Goal: Task Accomplishment & Management: Use online tool/utility

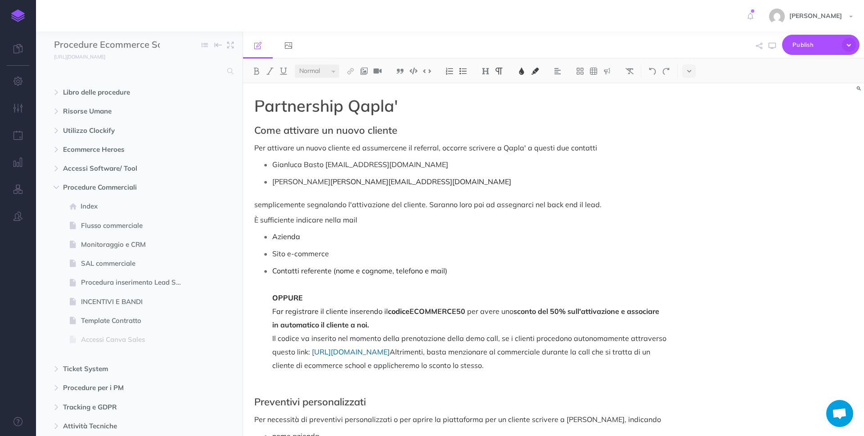
select select "null"
click at [151, 76] on input "text" at bounding box center [138, 71] width 168 height 16
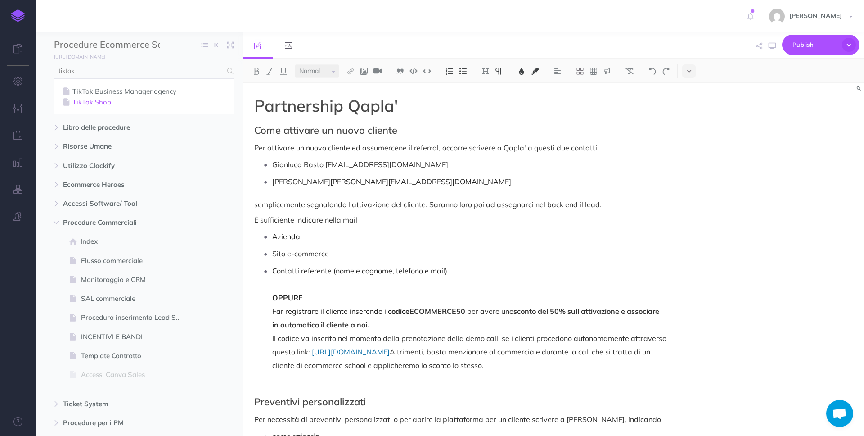
type input "tiktok"
click at [110, 102] on link "TikTok Shop" at bounding box center [144, 102] width 166 height 11
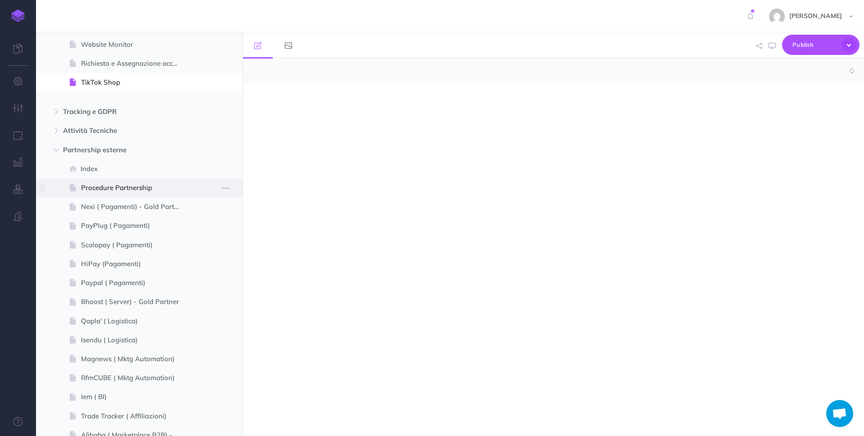
scroll to position [876, 0]
select select "null"
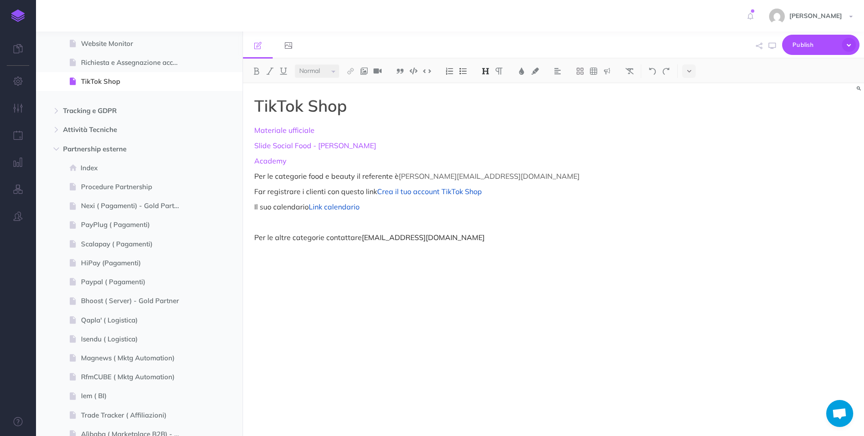
click at [254, 179] on p "Per le categorie food e beauty il referente è [PERSON_NAME][EMAIL_ADDRESS][DOMA…" at bounding box center [460, 176] width 412 height 11
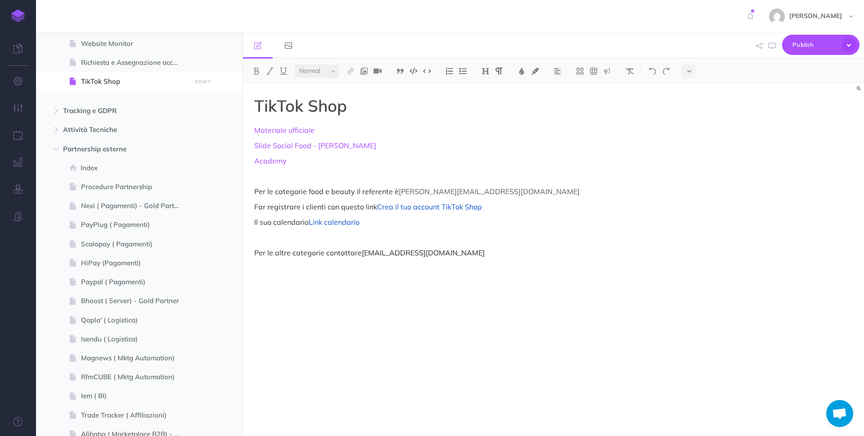
click at [322, 177] on p at bounding box center [460, 176] width 412 height 11
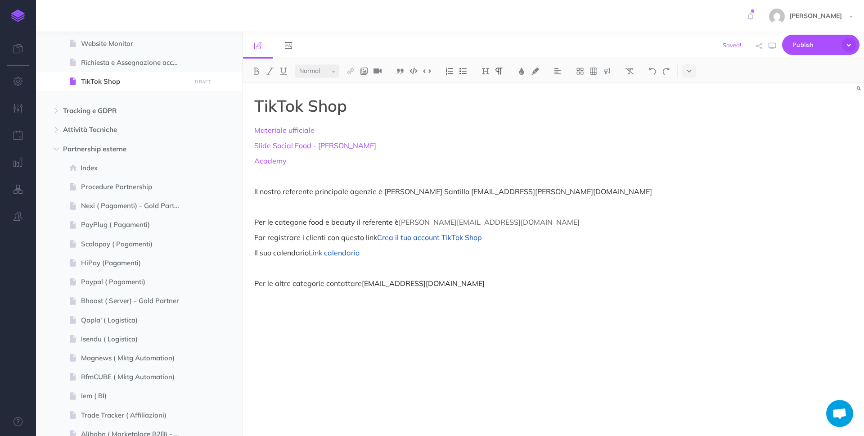
click at [581, 207] on p at bounding box center [460, 206] width 412 height 11
drag, startPoint x: 398, startPoint y: 204, endPoint x: 341, endPoint y: 206, distance: 57.2
click at [341, 206] on p "Ogni lead va segnalato in QUESTO FILE" at bounding box center [460, 206] width 412 height 11
click at [353, 72] on img at bounding box center [350, 70] width 8 height 7
click at [352, 87] on icon at bounding box center [350, 87] width 7 height 6
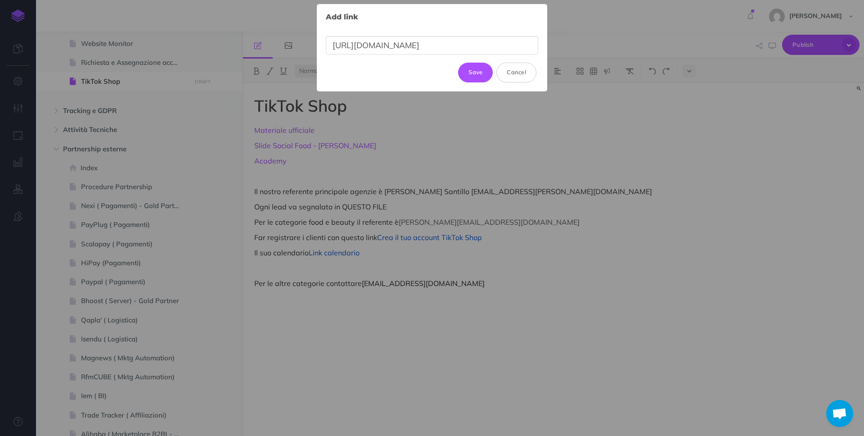
scroll to position [0, 382]
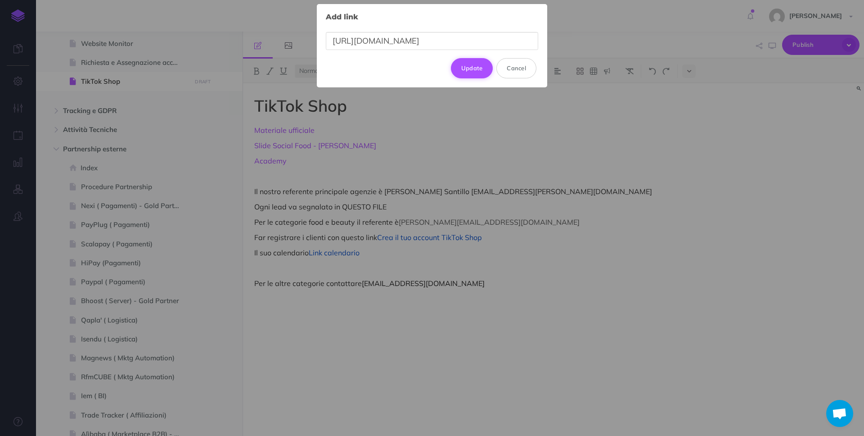
type input "[URL][DOMAIN_NAME]"
click at [480, 69] on button "Update" at bounding box center [472, 68] width 42 height 20
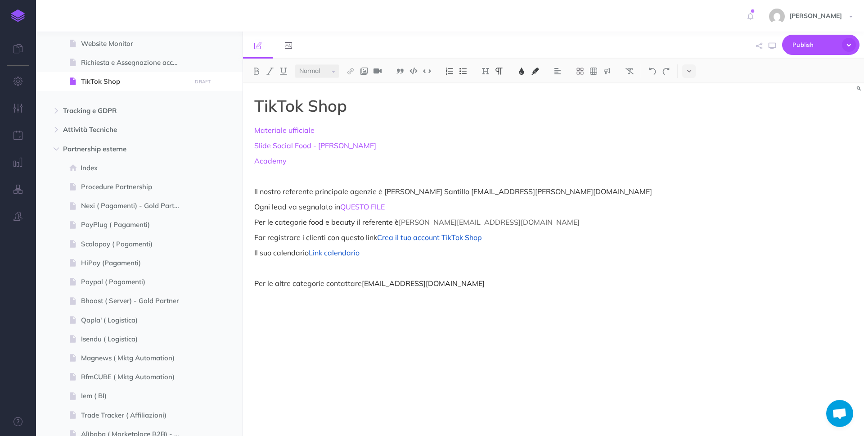
click at [523, 218] on p "Per le categorie food e beauty il referente è [PERSON_NAME][EMAIL_ADDRESS][DOMA…" at bounding box center [460, 221] width 412 height 11
click at [470, 165] on p "Academy" at bounding box center [460, 160] width 412 height 11
drag, startPoint x: 329, startPoint y: 163, endPoint x: 246, endPoint y: 126, distance: 91.4
click at [246, 126] on div "TikTok Shop Materiale ufficiale Slide Social Food - [PERSON_NAME] Academy Il no…" at bounding box center [460, 254] width 435 height 343
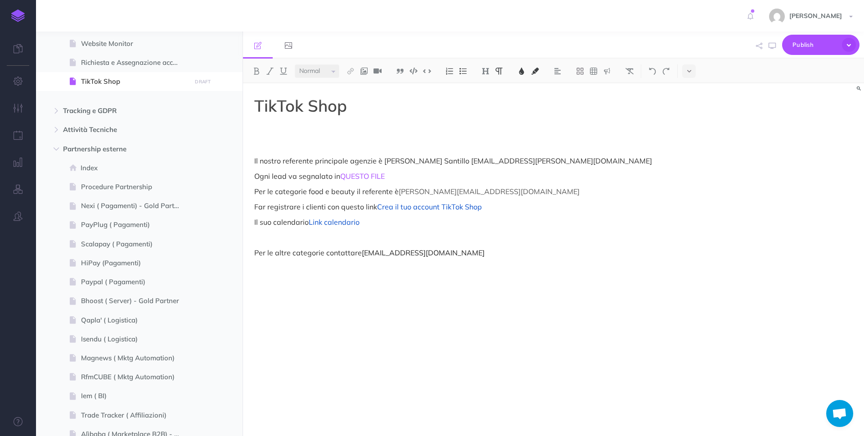
click at [519, 268] on div "TikTok Shop Il nostro referente principale agenzie è [PERSON_NAME] Santillo [EM…" at bounding box center [460, 254] width 435 height 343
click at [335, 242] on p at bounding box center [460, 237] width 412 height 11
click at [389, 179] on p "Ogni lead va segnalato in QUESTO FILE" at bounding box center [460, 176] width 412 height 11
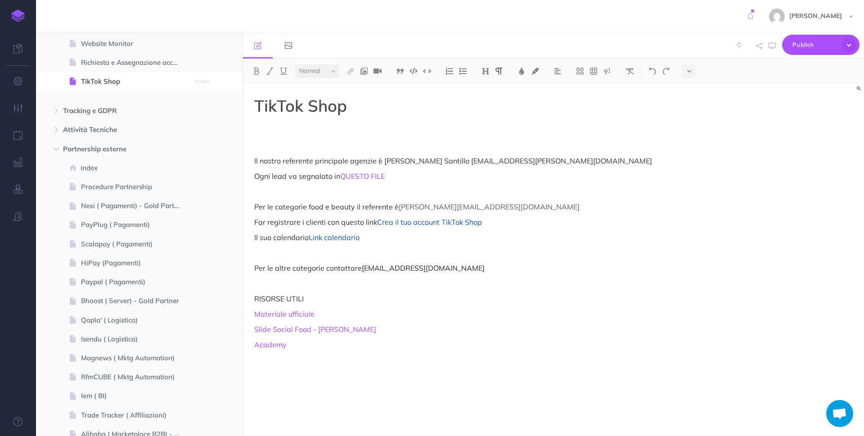
click at [380, 152] on div "TikTok Shop Il nostro referente principale agenzie è [PERSON_NAME] Santillo [EM…" at bounding box center [460, 254] width 435 height 343
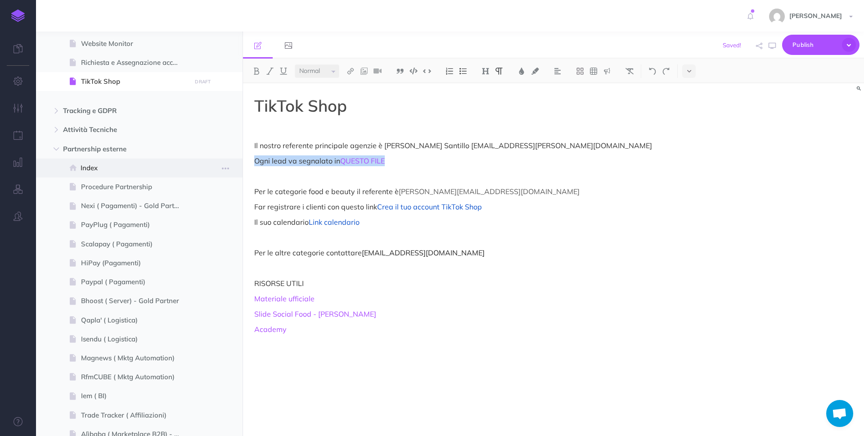
drag, startPoint x: 391, startPoint y: 162, endPoint x: 240, endPoint y: 164, distance: 150.3
click at [240, 164] on div "Procedure Ecommerce School Collapse all Expand all Expand to root folders [URL]…" at bounding box center [450, 233] width 828 height 404
click at [495, 178] on p at bounding box center [460, 176] width 412 height 11
click at [819, 42] on span "Publish" at bounding box center [814, 45] width 45 height 14
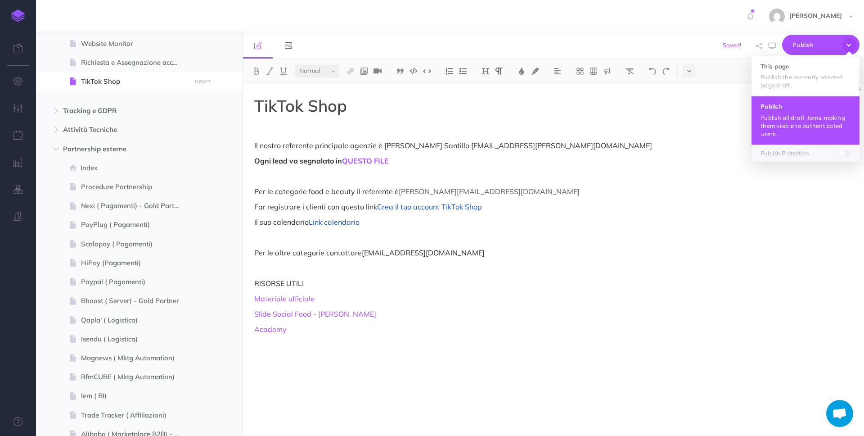
click at [795, 121] on p "Publish all draft items, making them visible to authenticated users." at bounding box center [805, 125] width 90 height 24
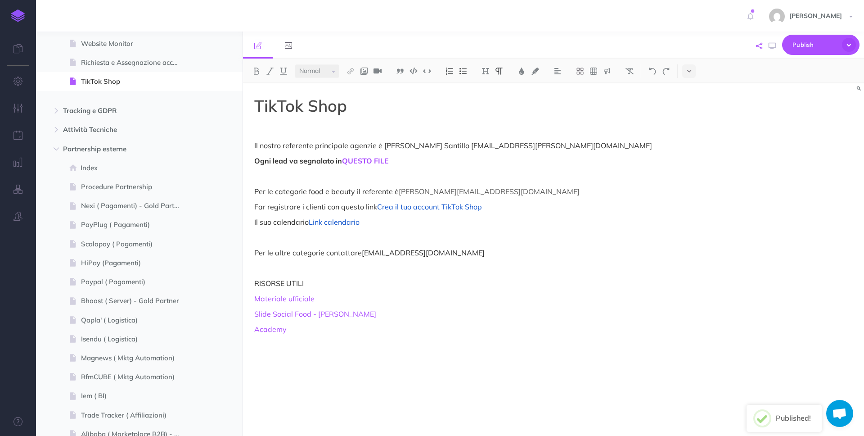
click at [760, 48] on icon "button" at bounding box center [759, 46] width 6 height 6
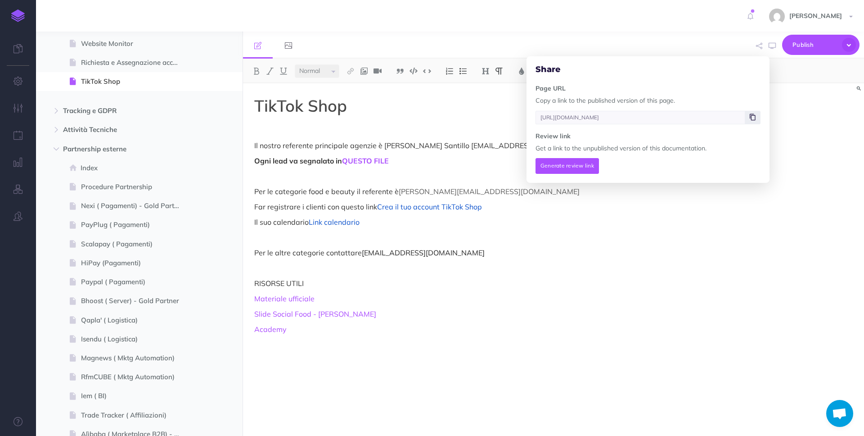
click at [751, 113] on span at bounding box center [752, 117] width 15 height 13
click at [414, 306] on div "TikTok Shop Il nostro referente principale agenzie è [PERSON_NAME] Santillo [EM…" at bounding box center [460, 254] width 435 height 343
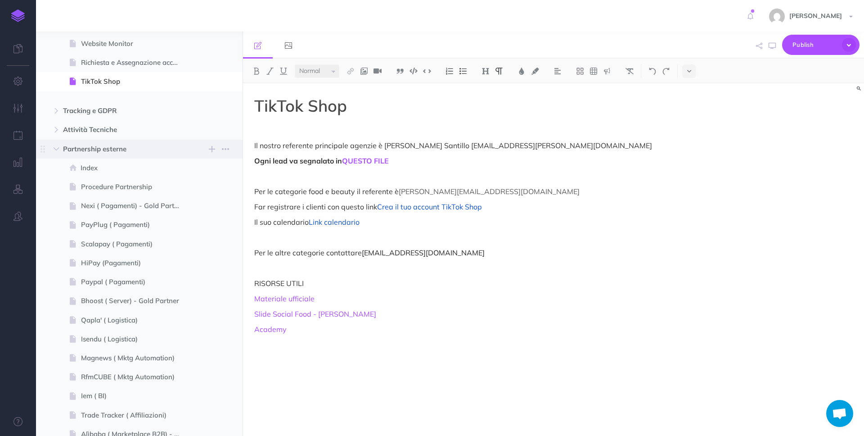
click at [65, 147] on span "Partnership esterne" at bounding box center [120, 149] width 114 height 11
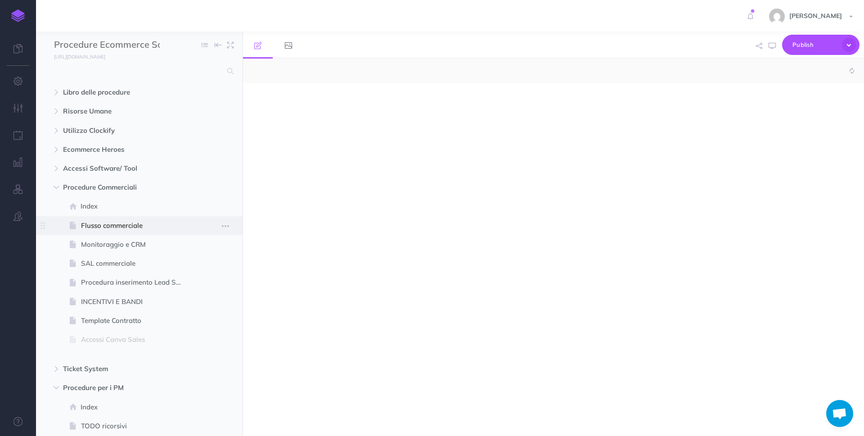
select select "null"
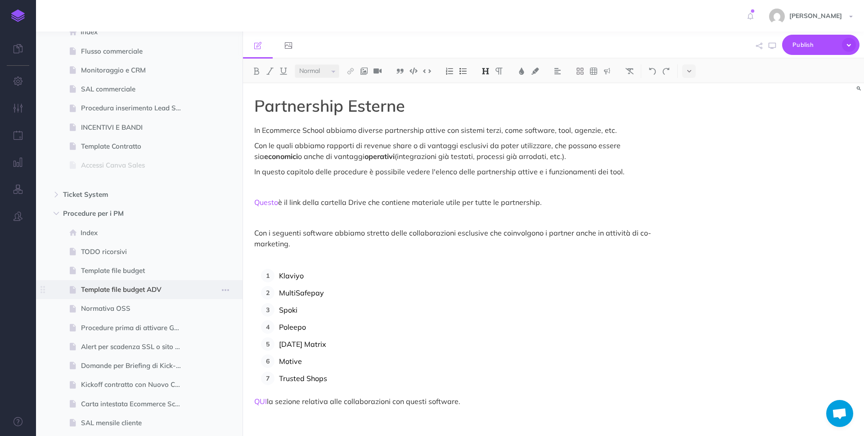
scroll to position [207, 0]
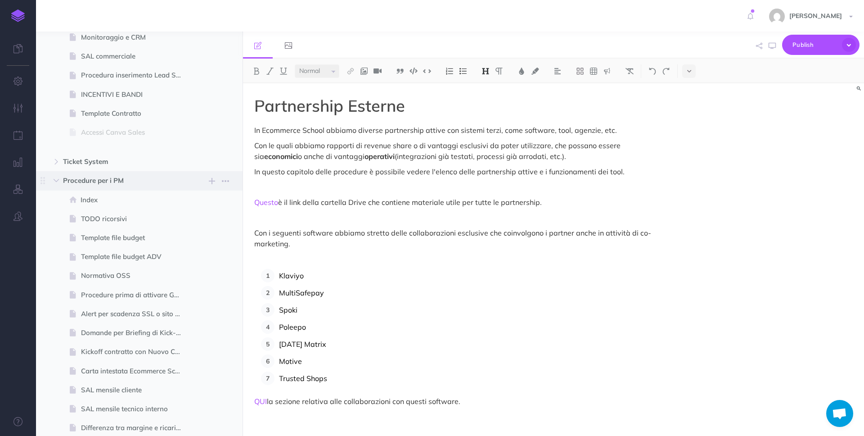
click at [122, 182] on span "Procedure per i PM" at bounding box center [120, 180] width 114 height 11
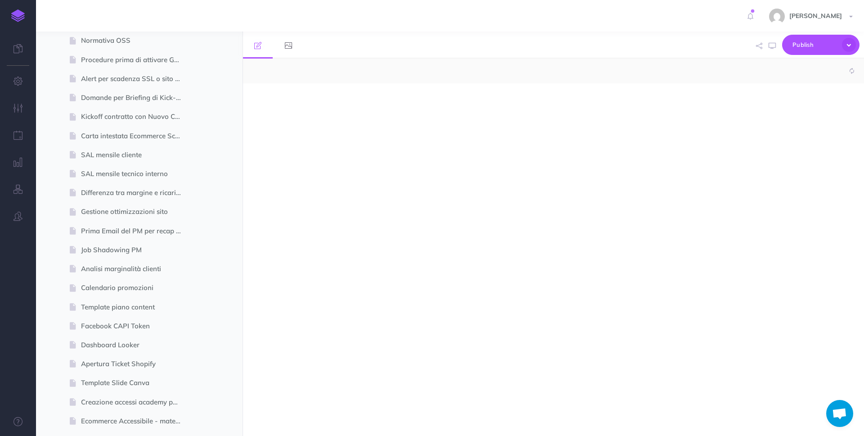
select select "null"
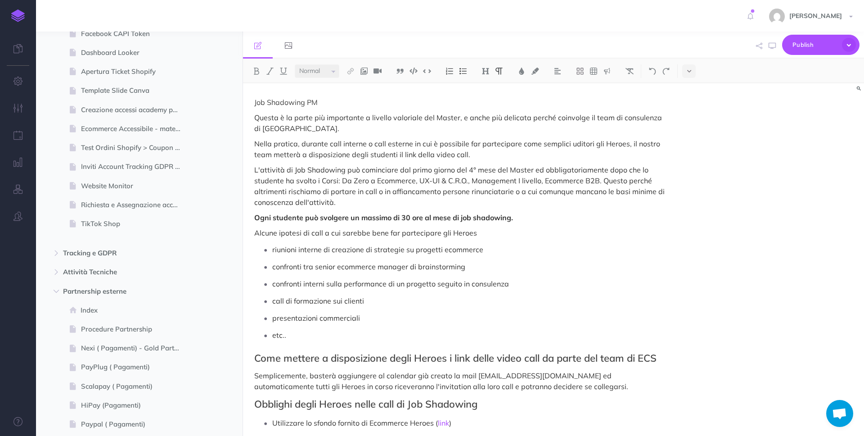
scroll to position [740, 0]
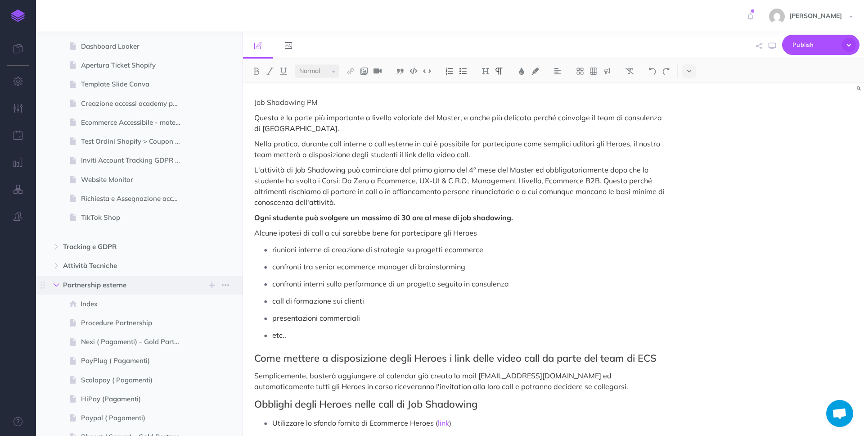
click at [52, 285] on button "button" at bounding box center [56, 284] width 16 height 11
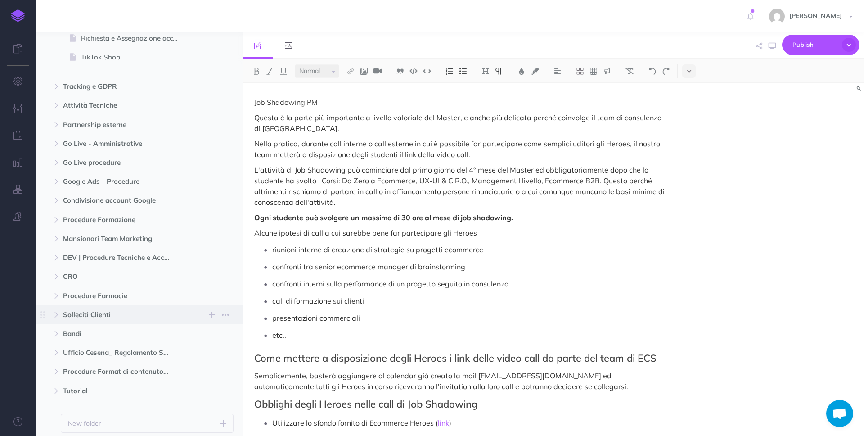
scroll to position [933, 0]
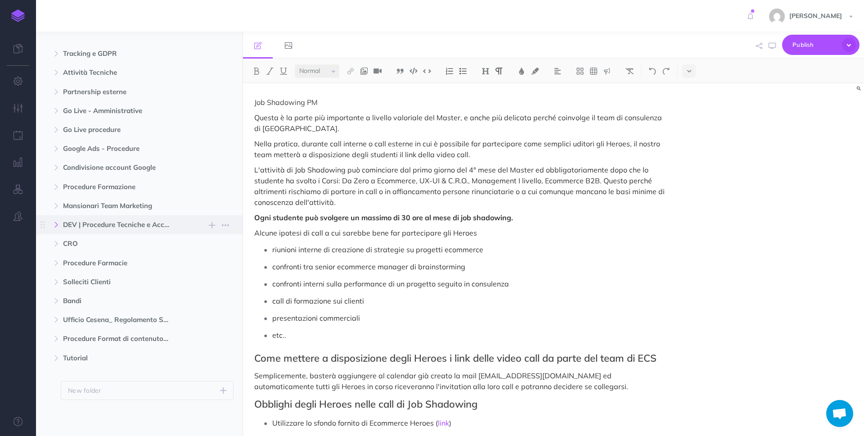
click at [54, 226] on icon "button" at bounding box center [56, 224] width 5 height 5
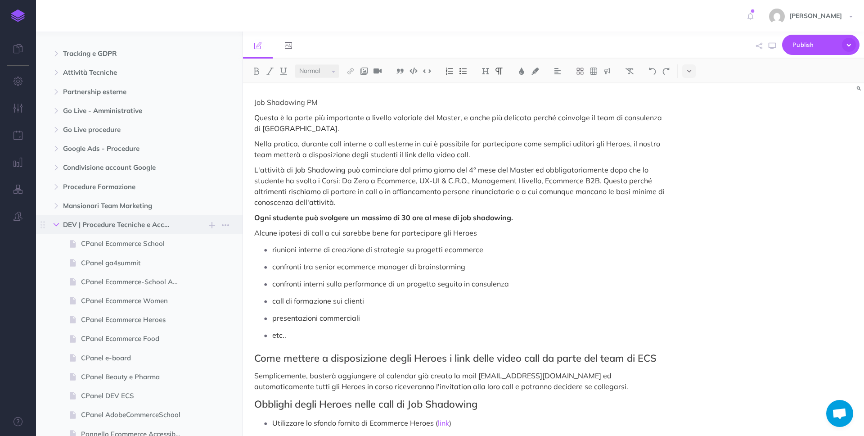
click at [54, 226] on icon "button" at bounding box center [56, 224] width 5 height 5
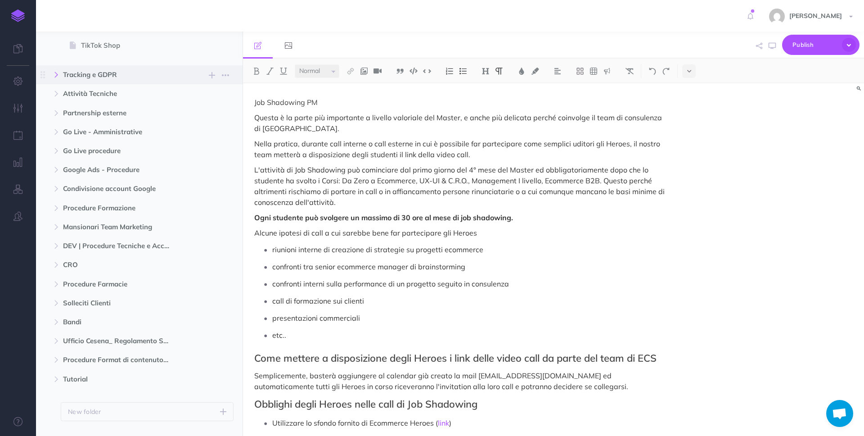
scroll to position [859, 0]
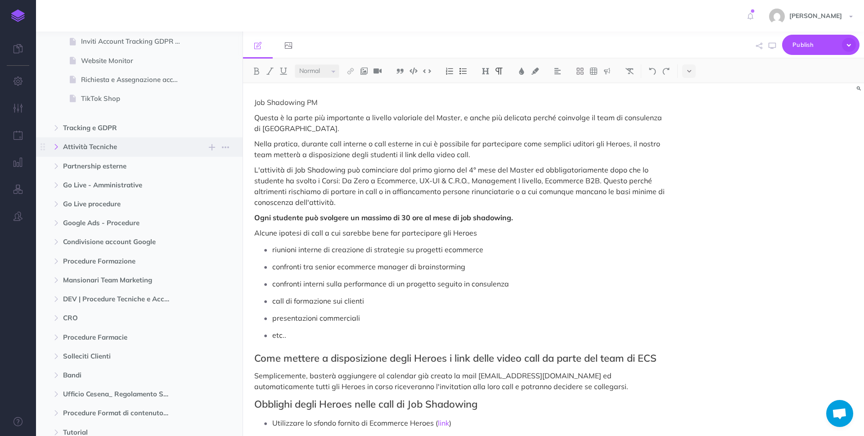
click at [54, 147] on icon "button" at bounding box center [56, 146] width 5 height 5
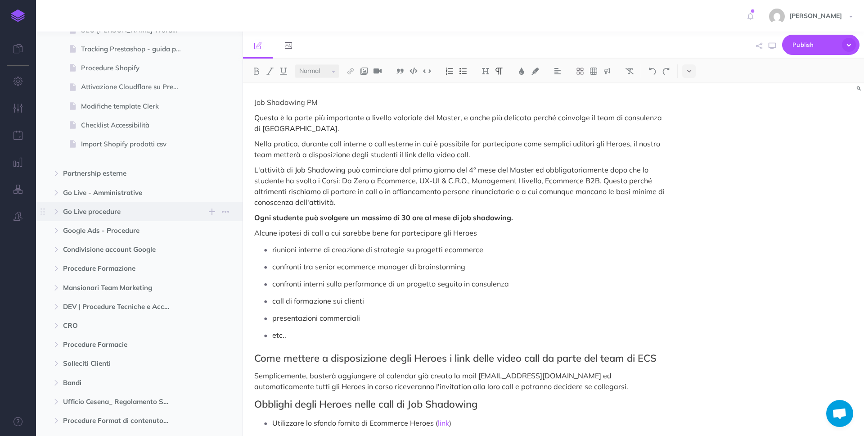
scroll to position [1354, 0]
click at [231, 146] on button "button" at bounding box center [225, 146] width 16 height 12
click at [213, 192] on link "Duplicate" at bounding box center [199, 191] width 67 height 15
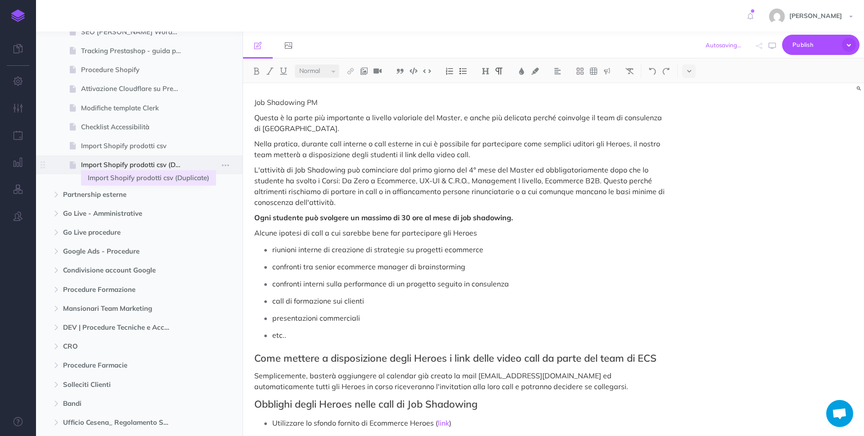
click at [124, 163] on span "Import Shopify prodotti csv (Duplicate)" at bounding box center [135, 164] width 108 height 11
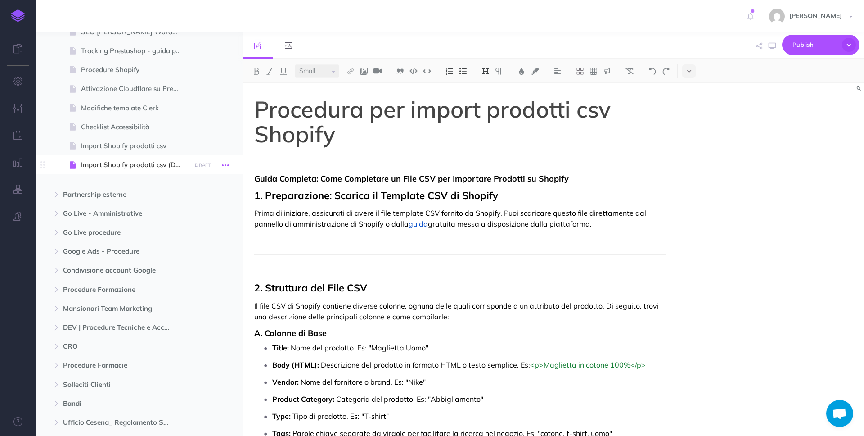
click at [225, 163] on icon "button" at bounding box center [225, 165] width 7 height 11
click at [208, 221] on link "Settings" at bounding box center [199, 225] width 67 height 15
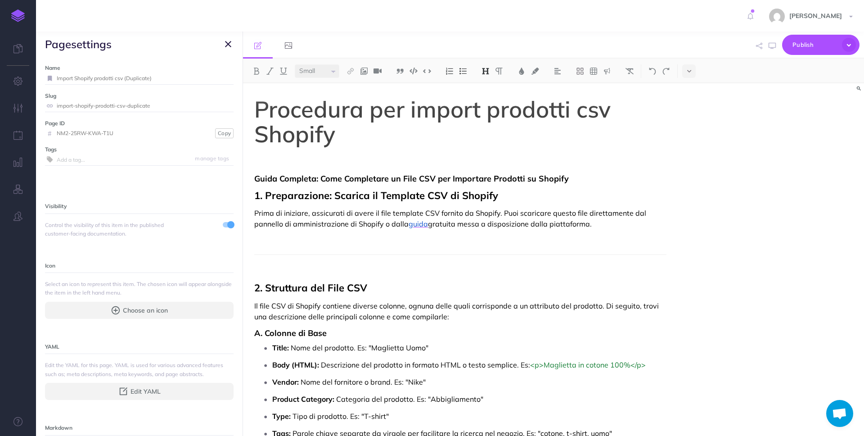
drag, startPoint x: 162, startPoint y: 79, endPoint x: 52, endPoint y: 75, distance: 110.8
click at [52, 75] on div "Import Shopify prodotti csv (Duplicate)" at bounding box center [139, 78] width 189 height 12
type input "App Shopify consigliate"
click at [222, 76] on button "Save" at bounding box center [222, 78] width 17 height 9
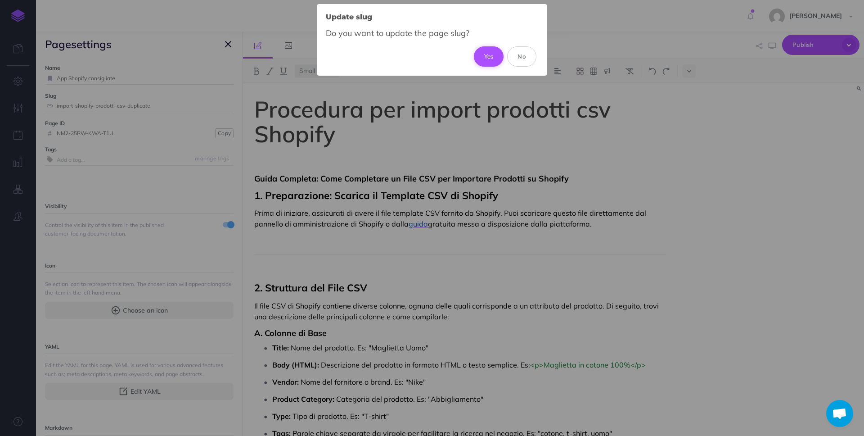
click at [492, 54] on button "Yes" at bounding box center [489, 56] width 30 height 20
type input "app-shopify-consigliate"
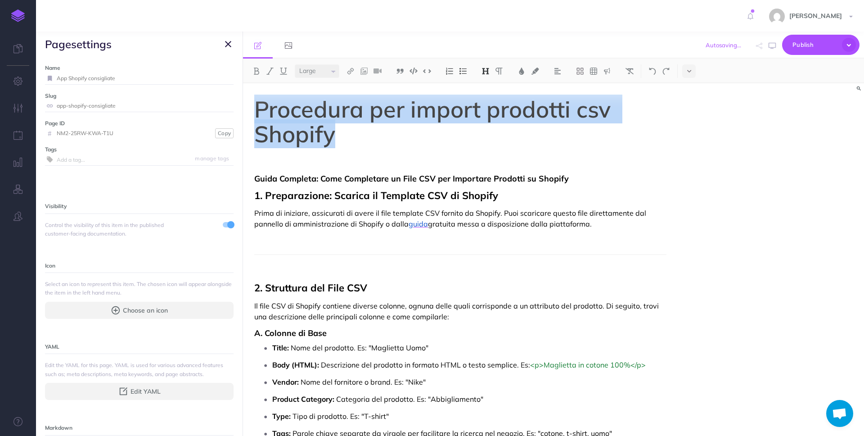
drag, startPoint x: 384, startPoint y: 128, endPoint x: 253, endPoint y: 102, distance: 134.0
select select "small"
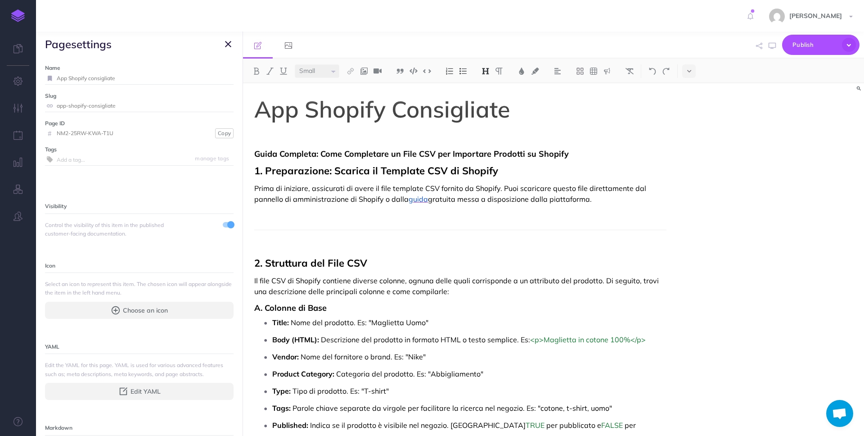
select select "null"
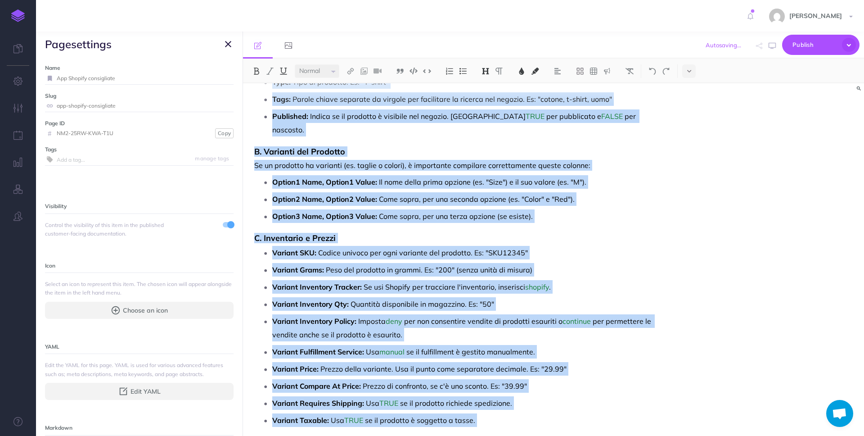
scroll to position [983, 0]
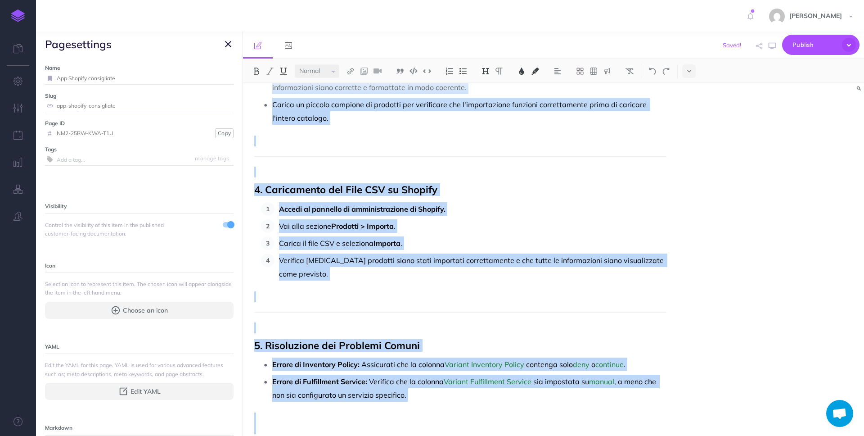
drag, startPoint x: 252, startPoint y: 157, endPoint x: 609, endPoint y: 435, distance: 452.1
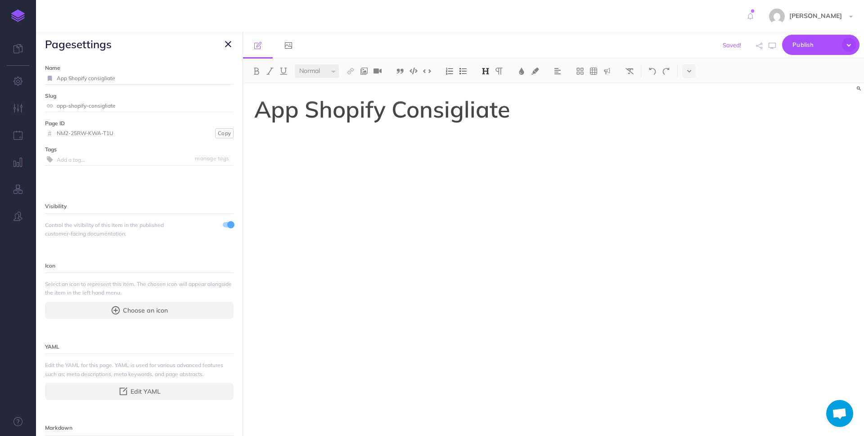
scroll to position [0, 0]
drag, startPoint x: 342, startPoint y: 163, endPoint x: 241, endPoint y: 153, distance: 100.8
click at [241, 153] on div "Procedure Ecommerce School Collapse all Expand all Expand to root folders [URL]…" at bounding box center [450, 233] width 828 height 404
click at [351, 74] on img at bounding box center [350, 70] width 8 height 7
click at [351, 84] on icon at bounding box center [350, 87] width 7 height 6
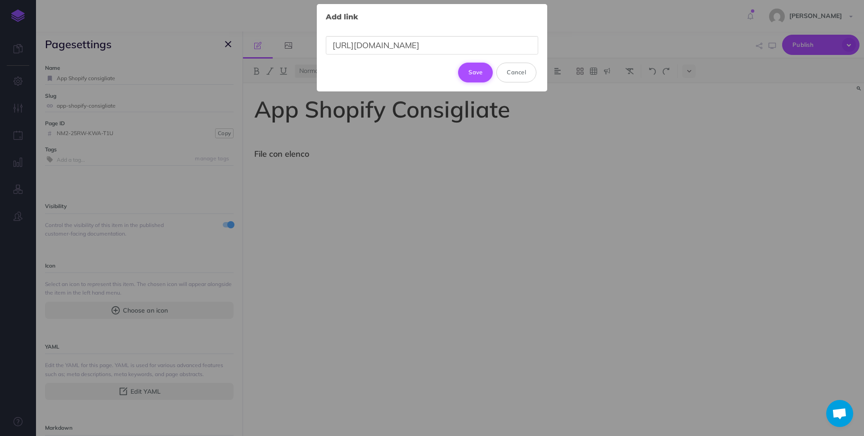
scroll to position [0, 227]
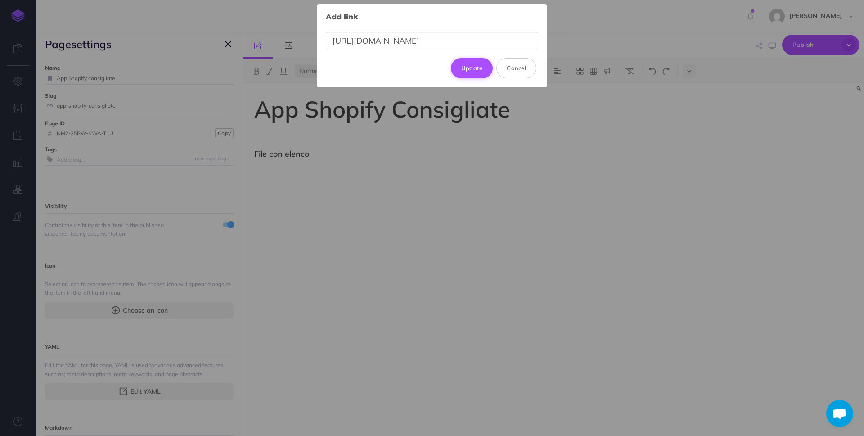
type input "[URL][DOMAIN_NAME]"
click at [487, 67] on button "Update" at bounding box center [472, 68] width 42 height 20
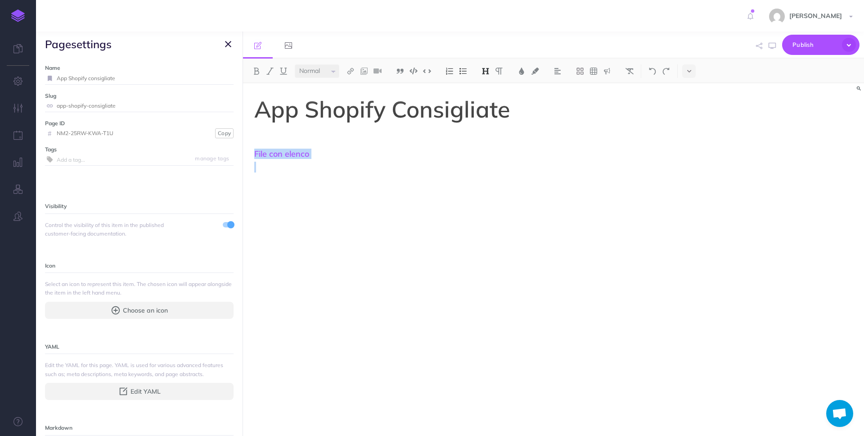
click at [454, 177] on div "App Shopify Consigliate File con elenco" at bounding box center [460, 254] width 435 height 343
click at [800, 39] on span "Publish" at bounding box center [814, 45] width 45 height 14
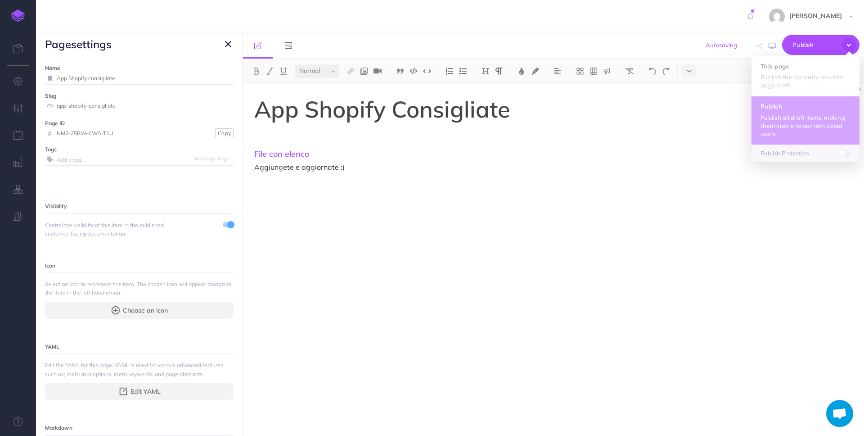
click at [797, 124] on p "Publish all draft items, making them visible to authenticated users." at bounding box center [805, 125] width 90 height 24
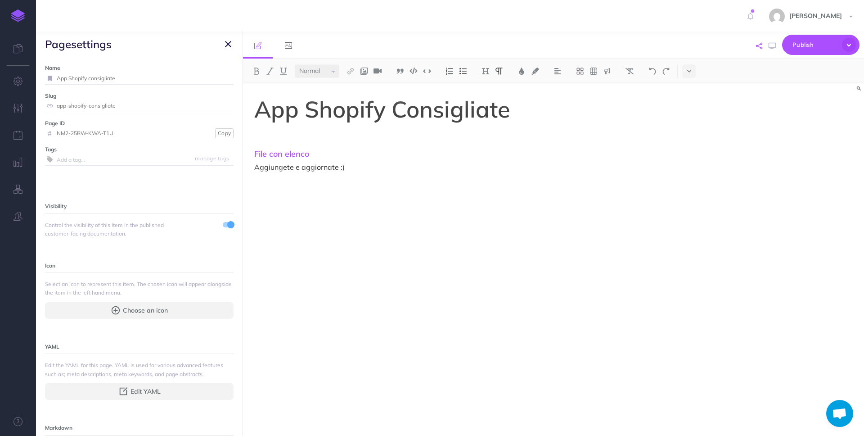
click at [758, 43] on icon "button" at bounding box center [759, 46] width 6 height 6
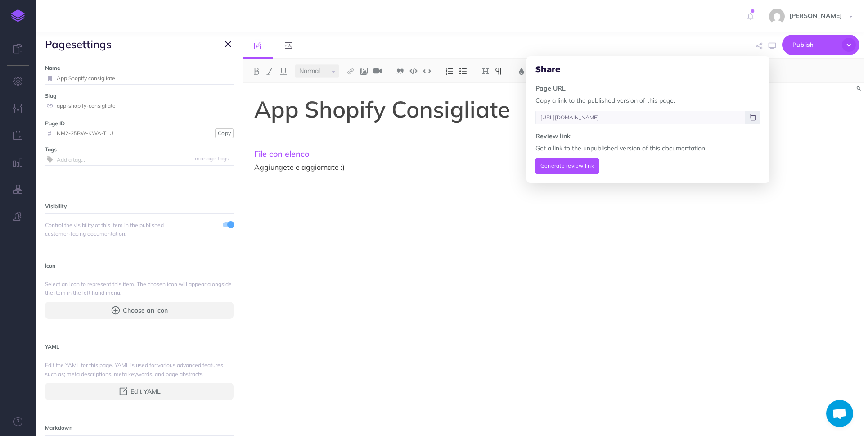
click at [745, 115] on span at bounding box center [752, 117] width 15 height 13
click at [611, 216] on div "App Shopify Consigliate File con elenco Aggiungete e aggiornate :)" at bounding box center [460, 254] width 435 height 343
